Goal: Task Accomplishment & Management: Manage account settings

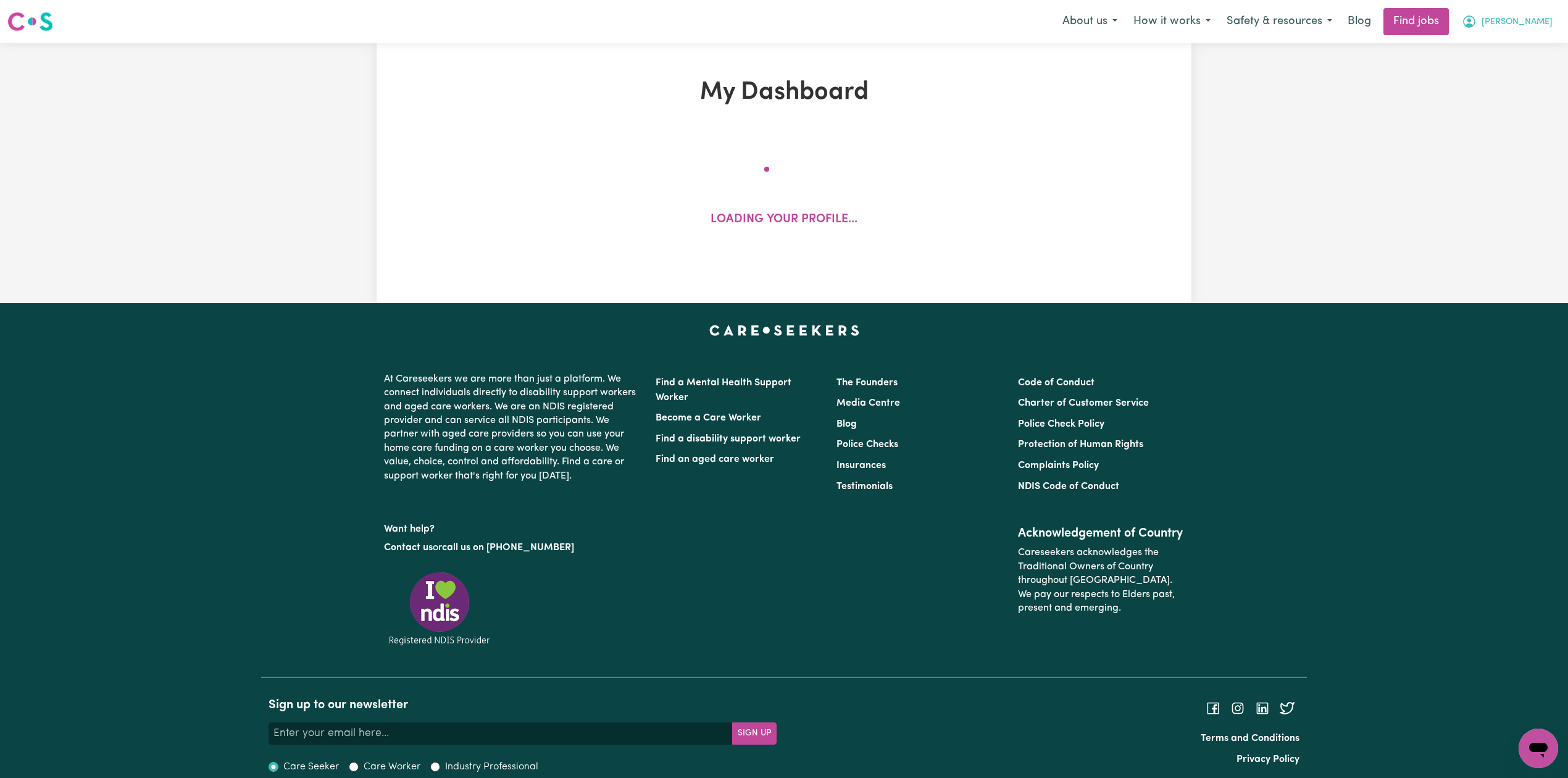
click at [1520, 20] on span "[PERSON_NAME]" at bounding box center [1517, 23] width 71 height 14
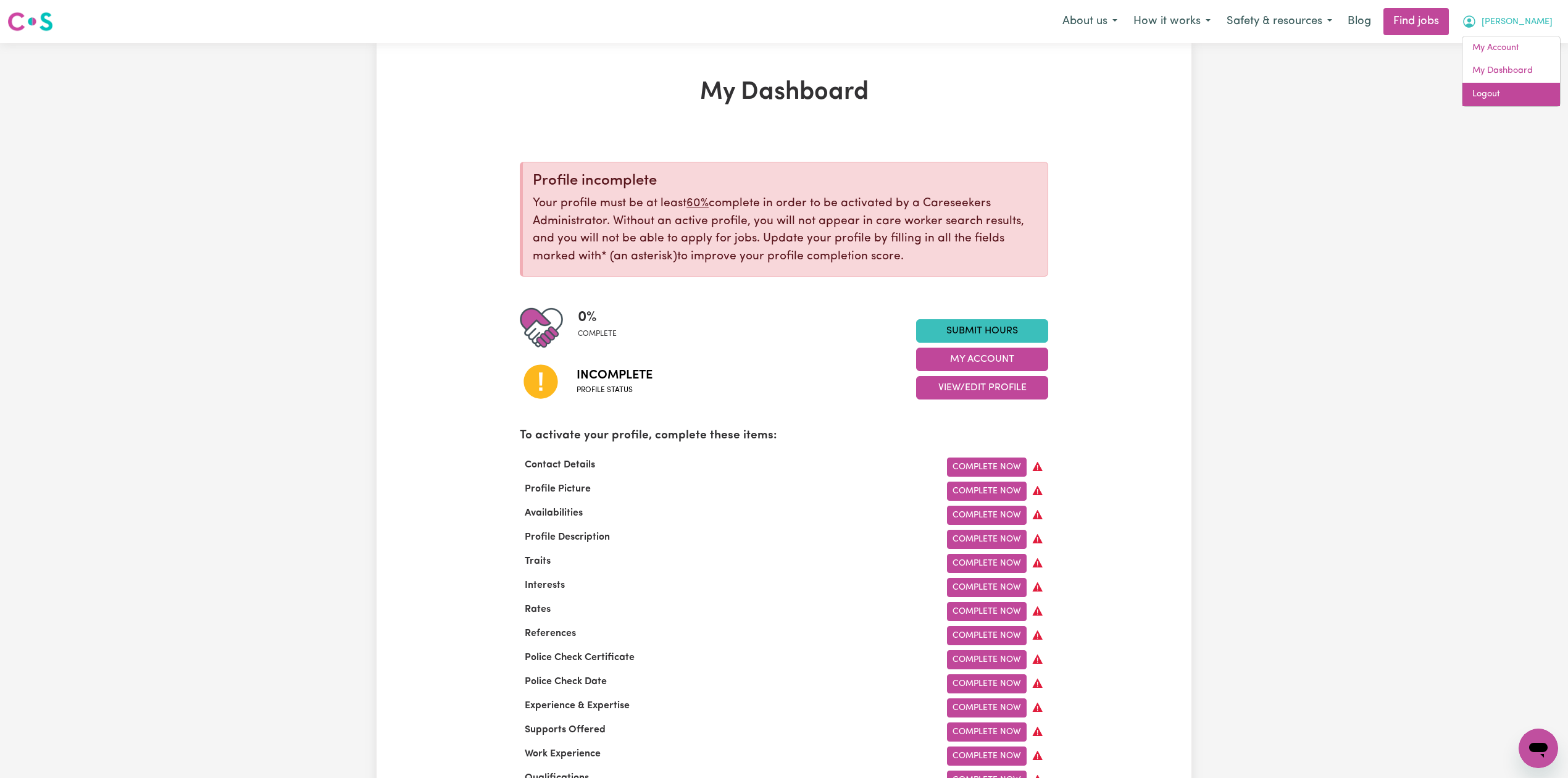
click at [1509, 103] on link "Logout" at bounding box center [1511, 95] width 97 height 24
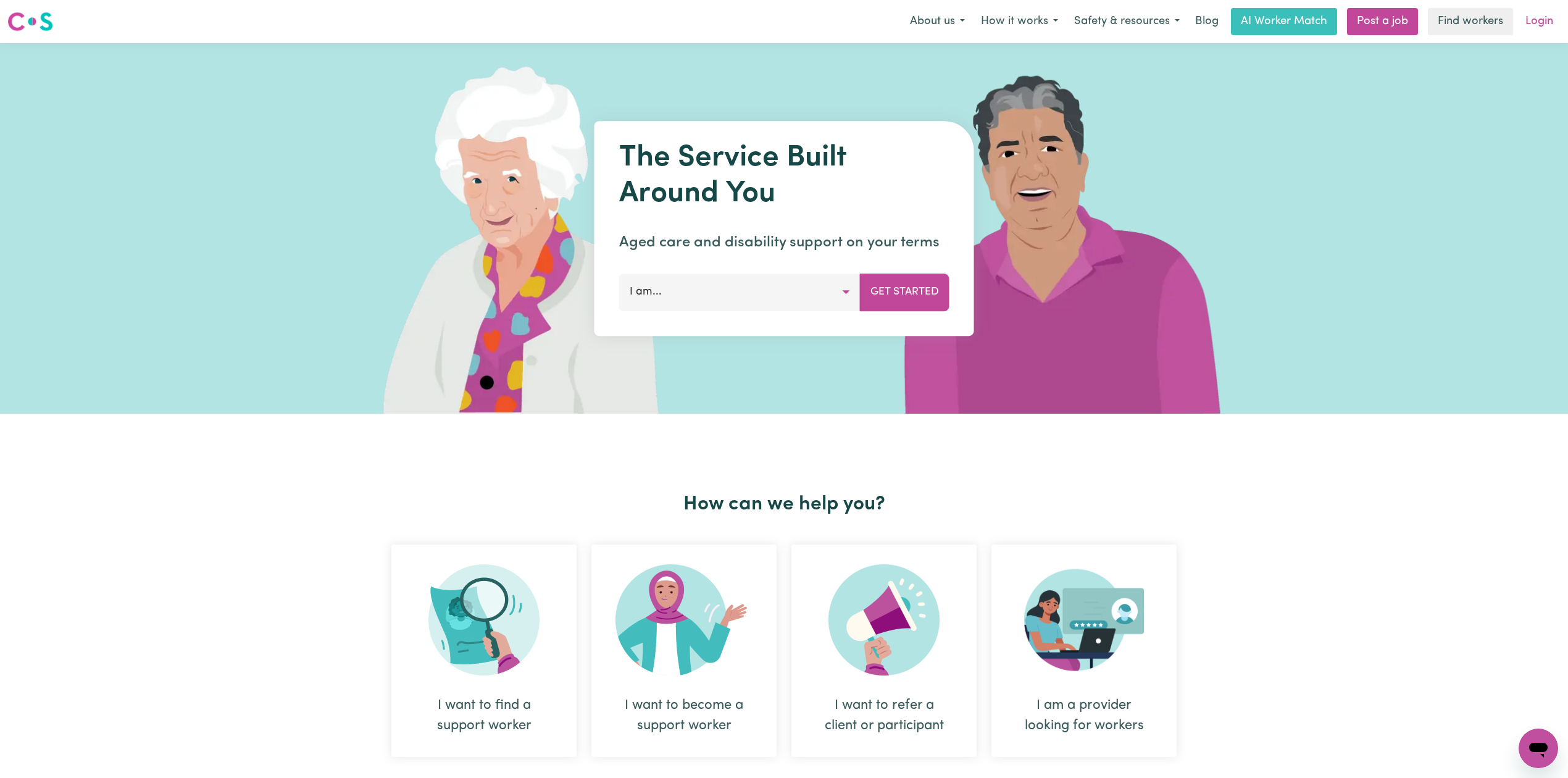
click at [1551, 28] on link "Login" at bounding box center [1538, 22] width 42 height 28
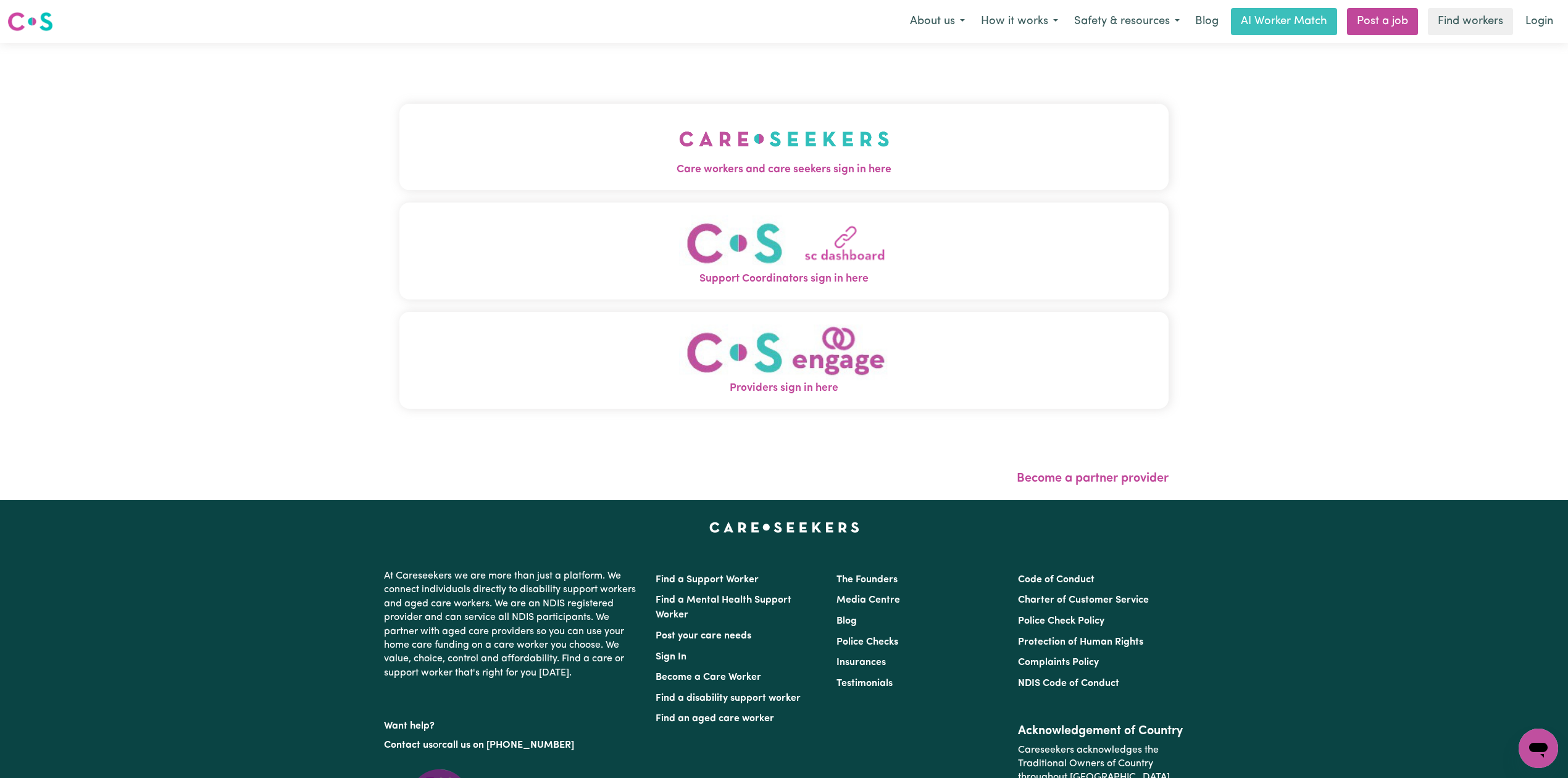
click at [729, 137] on button "Care workers and care seekers sign in here" at bounding box center [784, 147] width 770 height 87
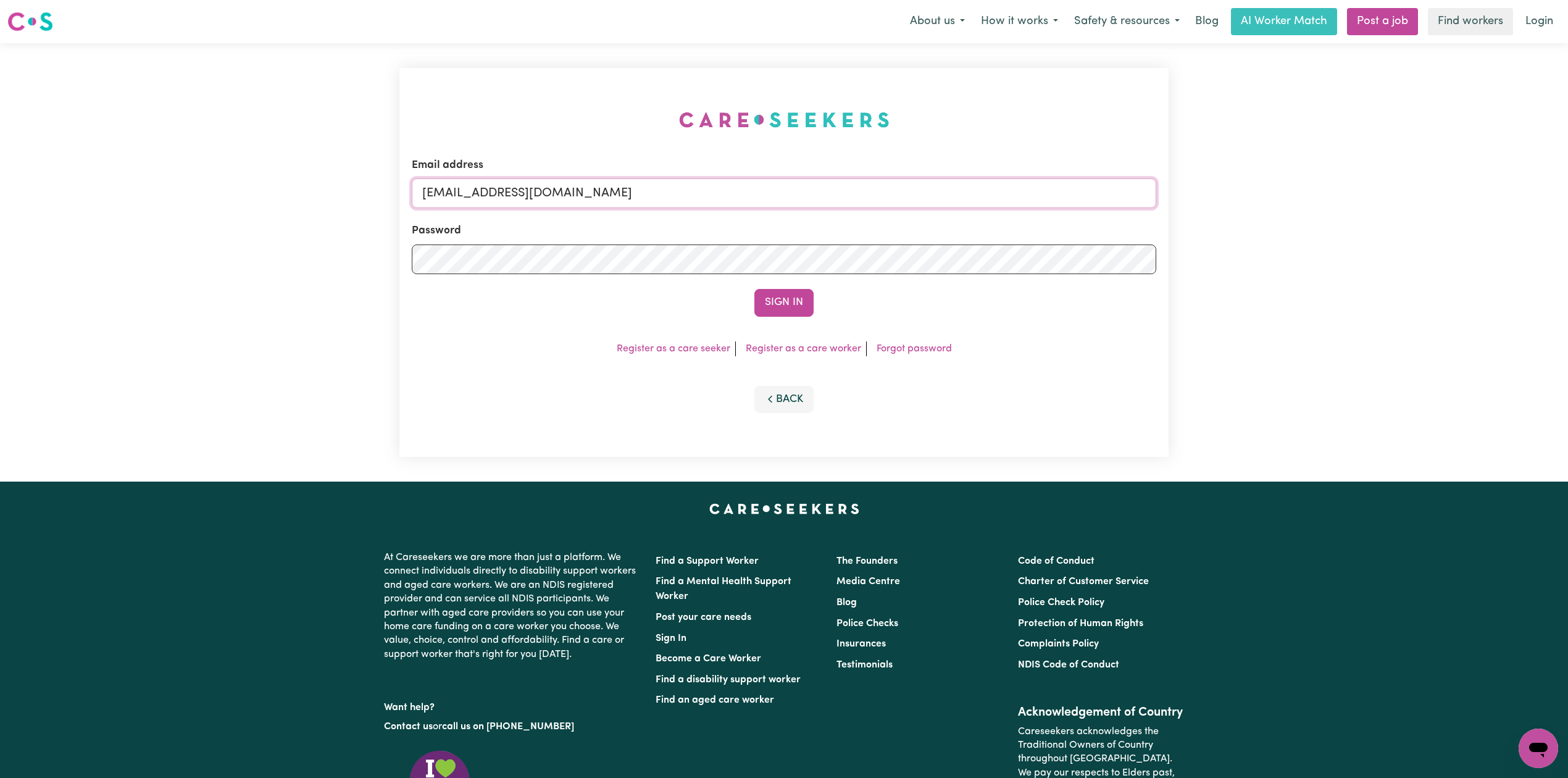
click at [535, 196] on input "[EMAIL_ADDRESS][DOMAIN_NAME]" at bounding box center [784, 193] width 744 height 30
drag, startPoint x: 484, startPoint y: 188, endPoint x: 932, endPoint y: 201, distance: 448.2
click at [932, 201] on input "Superuser~[EMAIL_ADDRESS][DOMAIN_NAME]" at bounding box center [784, 193] width 744 height 30
type input "Superuser~[EMAIL_ADDRESS][DOMAIN_NAME]"
drag, startPoint x: 785, startPoint y: 285, endPoint x: 778, endPoint y: 297, distance: 13.9
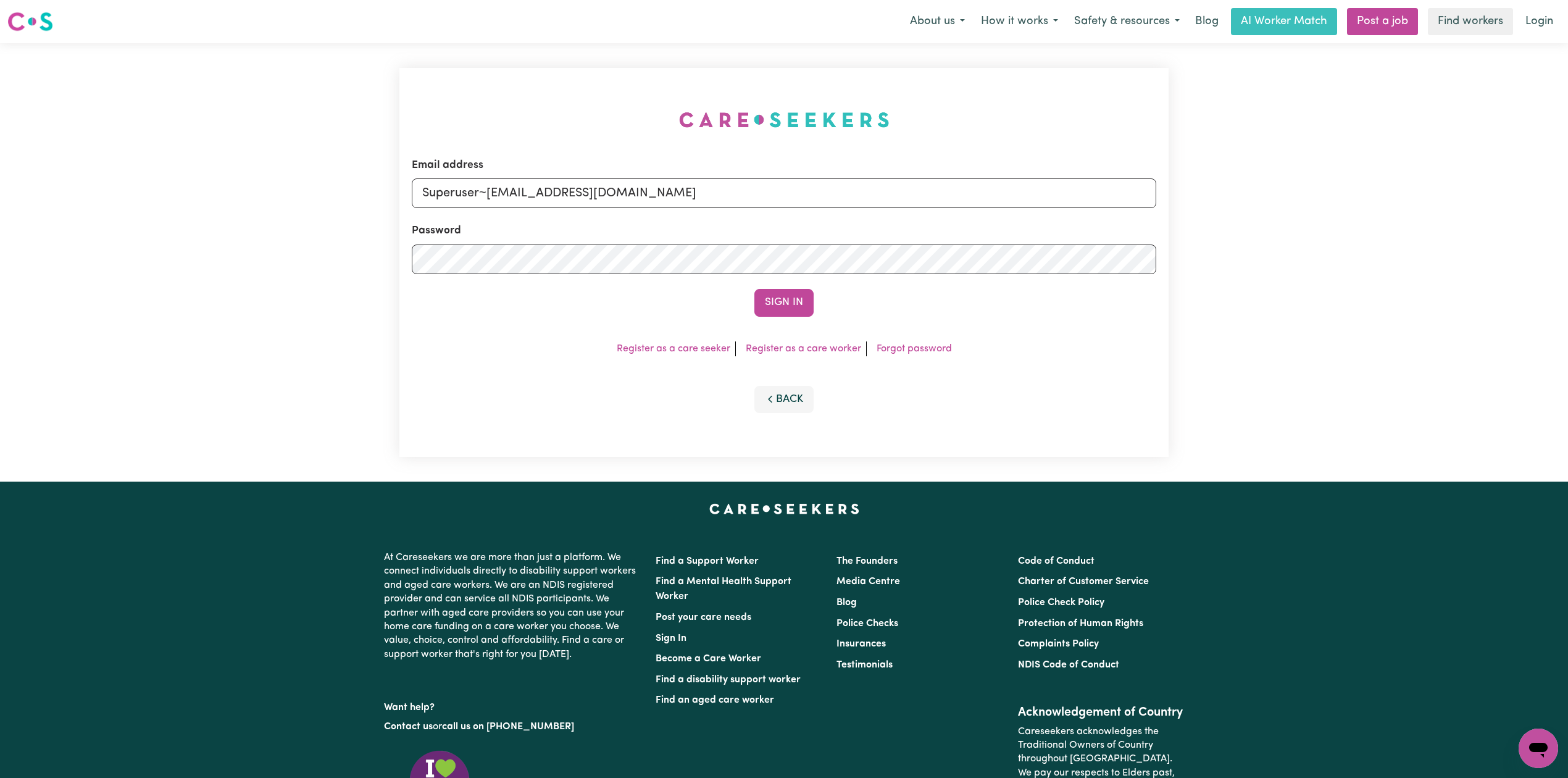
click at [785, 285] on form "Email address Superuser~[EMAIL_ADDRESS][DOMAIN_NAME] Password Sign In" at bounding box center [784, 237] width 744 height 160
click at [778, 297] on button "Sign In" at bounding box center [784, 303] width 59 height 28
